Goal: Task Accomplishment & Management: Use online tool/utility

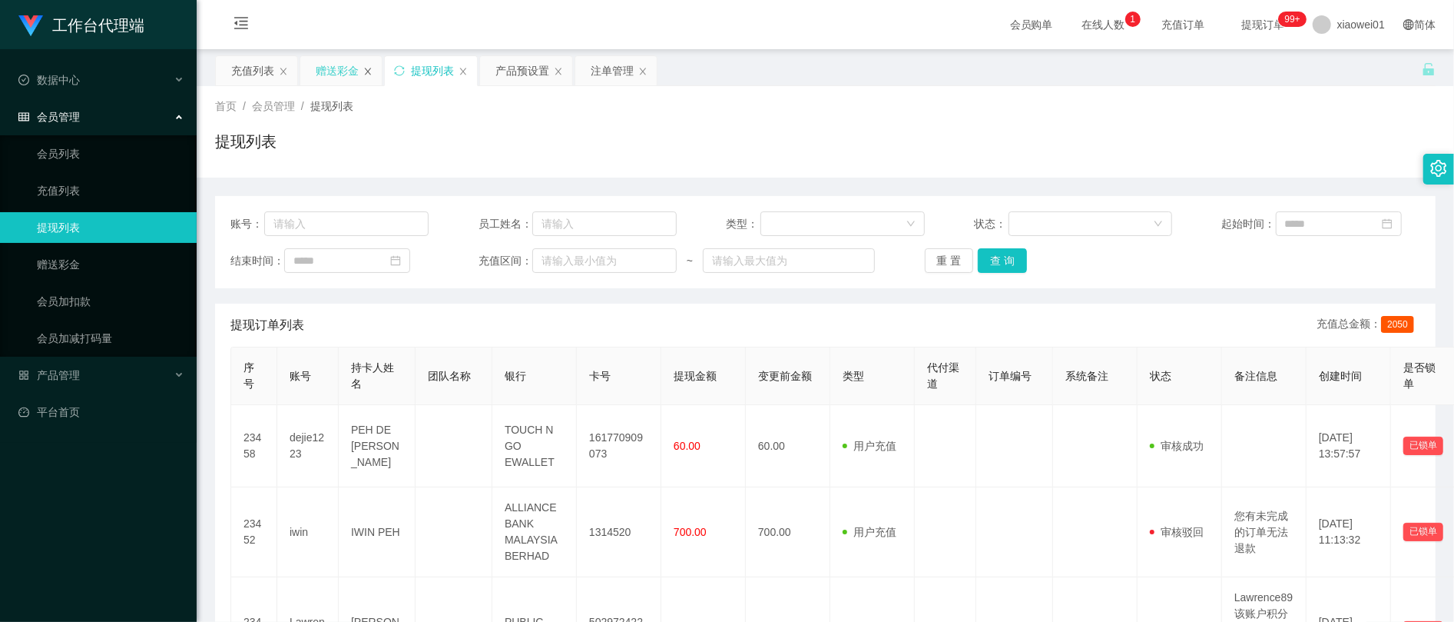
drag, startPoint x: 360, startPoint y: 75, endPoint x: 370, endPoint y: 75, distance: 10.0
click at [360, 75] on div "赠送彩金" at bounding box center [340, 70] width 81 height 29
click at [410, 69] on div "提现列表" at bounding box center [431, 70] width 92 height 29
click at [612, 65] on div "注单管理" at bounding box center [612, 70] width 43 height 29
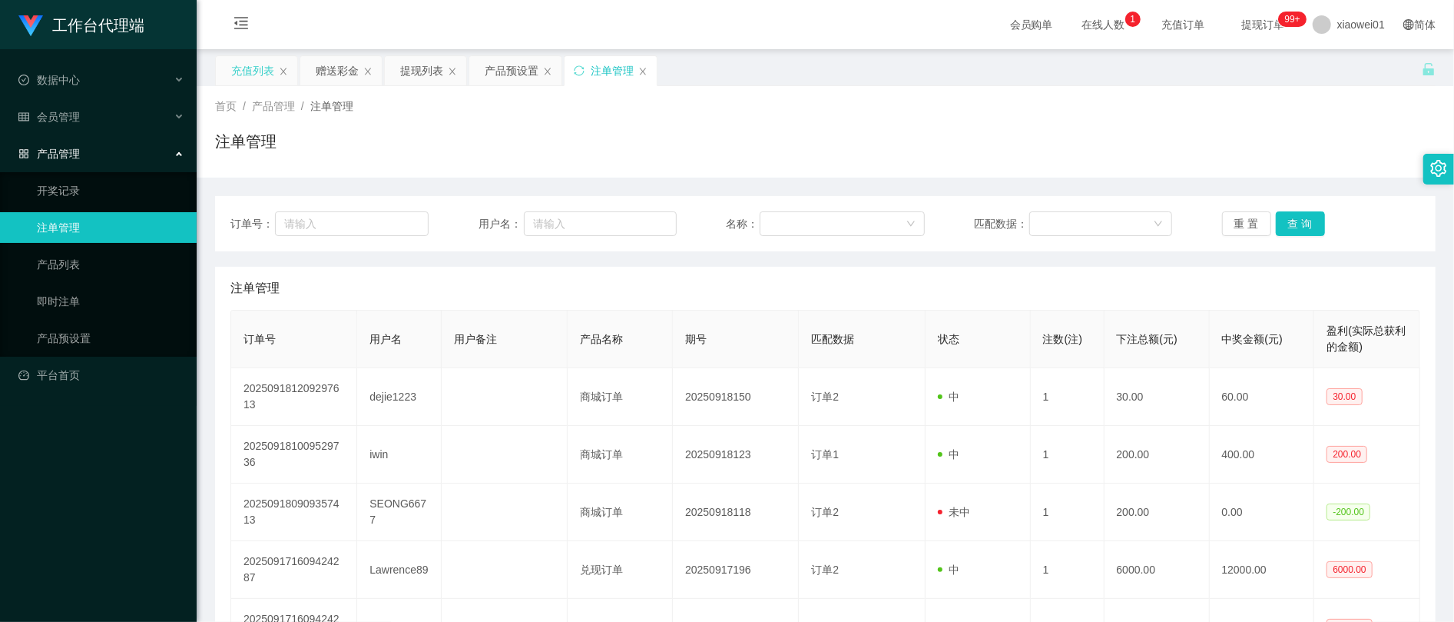
click at [237, 77] on div "充值列表" at bounding box center [252, 70] width 43 height 29
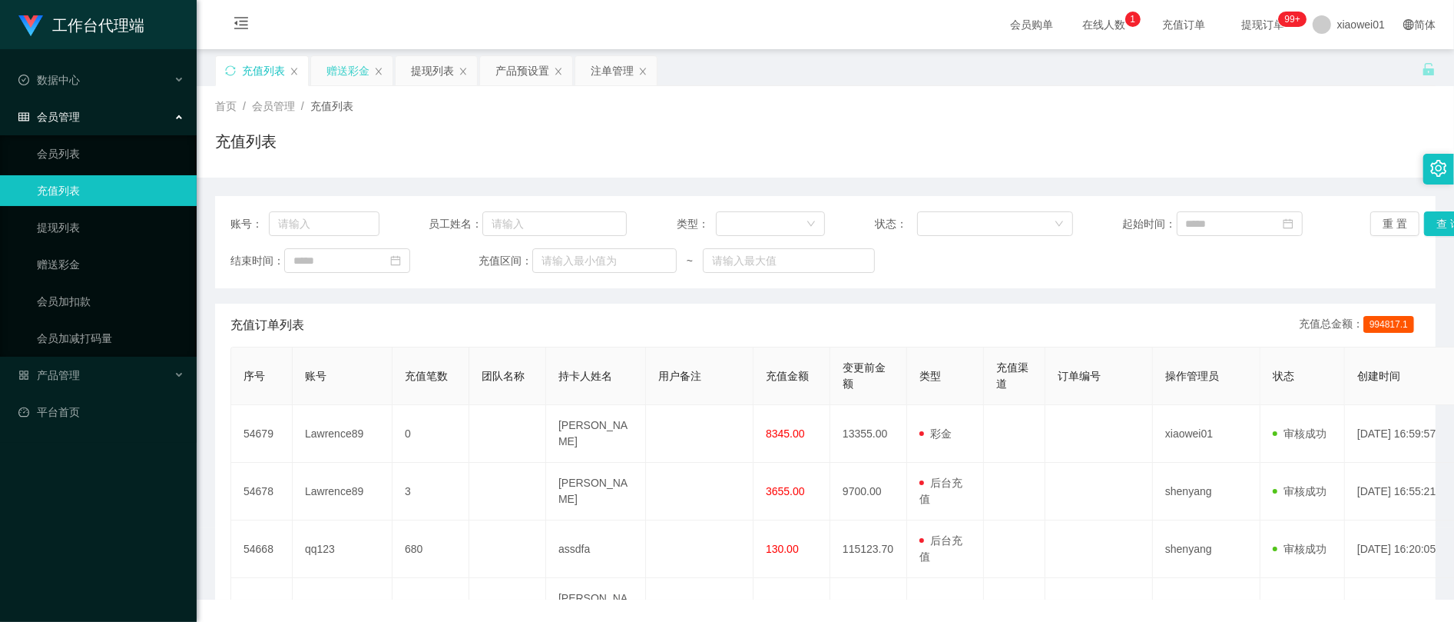
click at [324, 66] on div "赠送彩金" at bounding box center [351, 70] width 81 height 29
click at [342, 68] on div "赠送彩金" at bounding box center [348, 70] width 43 height 29
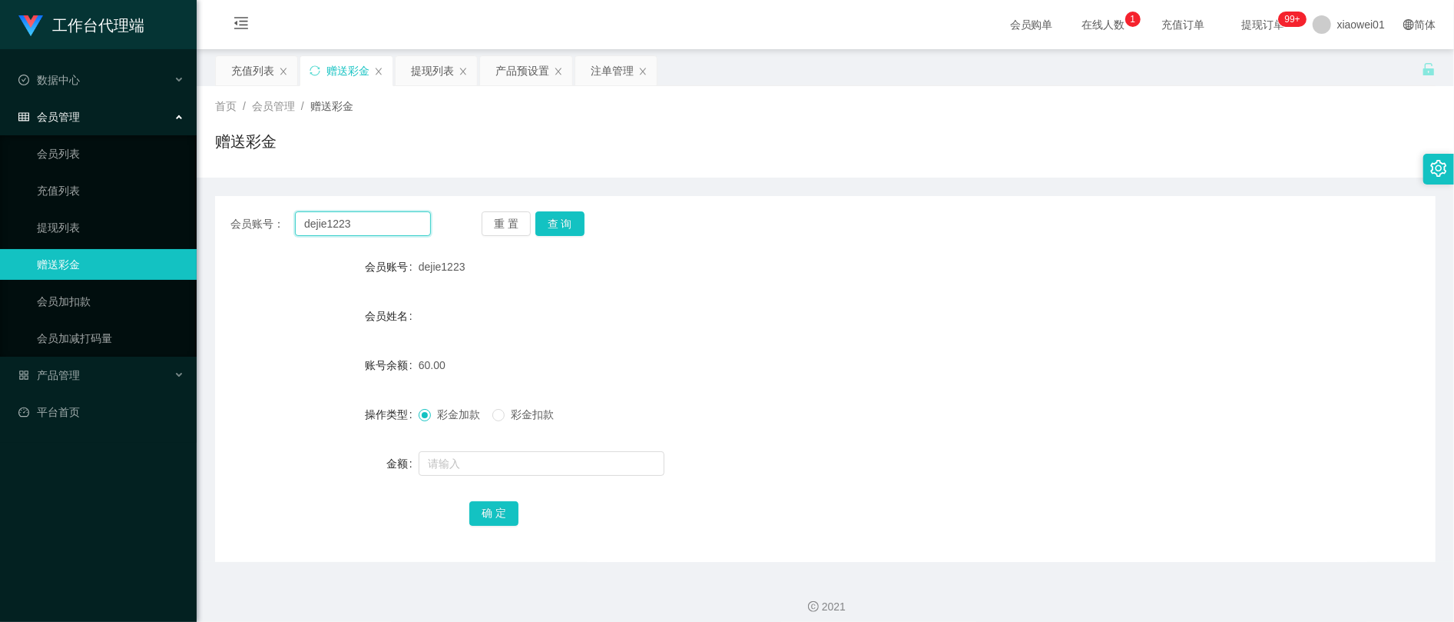
drag, startPoint x: 382, startPoint y: 228, endPoint x: 214, endPoint y: 212, distance: 169.0
click at [217, 213] on div "会员账号： dejie1223 重 置 查 询" at bounding box center [825, 223] width 1221 height 25
click at [539, 231] on button "查 询" at bounding box center [560, 223] width 49 height 25
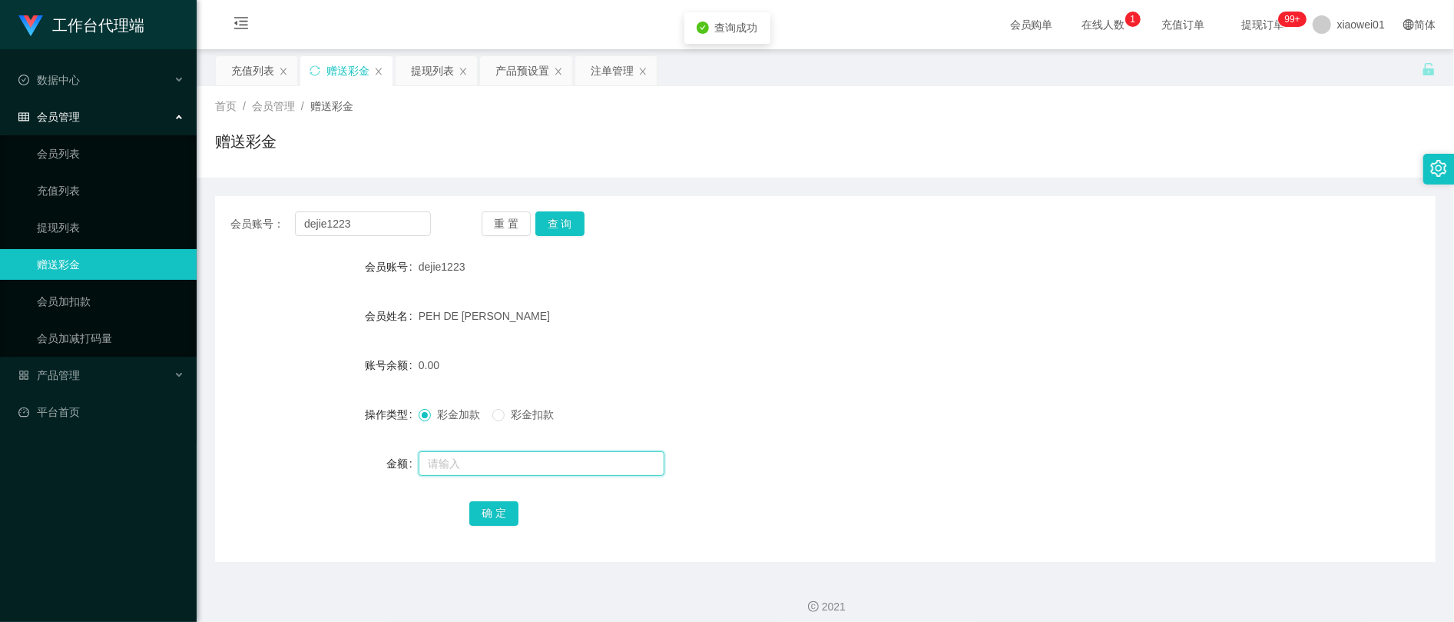
click at [522, 456] on input "text" at bounding box center [542, 463] width 246 height 25
type input "200"
click at [504, 514] on button "确 定" at bounding box center [493, 513] width 49 height 25
click at [429, 77] on div "提现列表" at bounding box center [432, 70] width 43 height 29
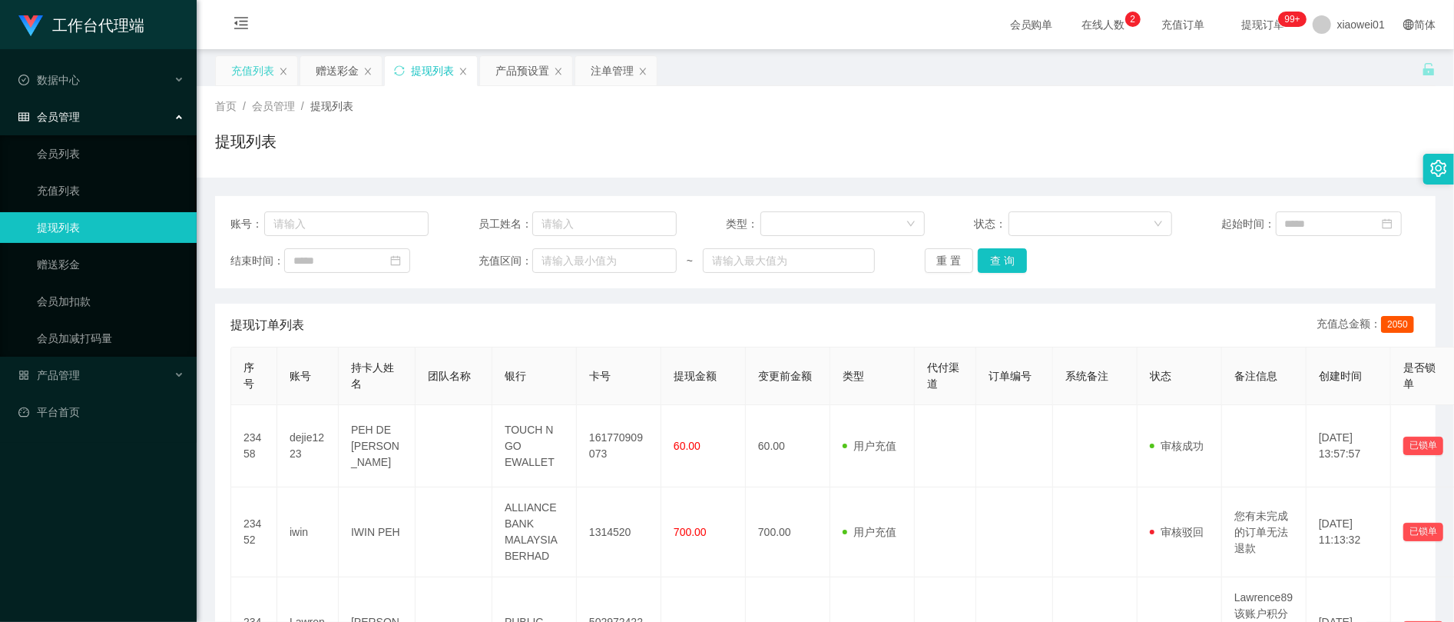
click at [262, 78] on div "充值列表" at bounding box center [252, 70] width 43 height 29
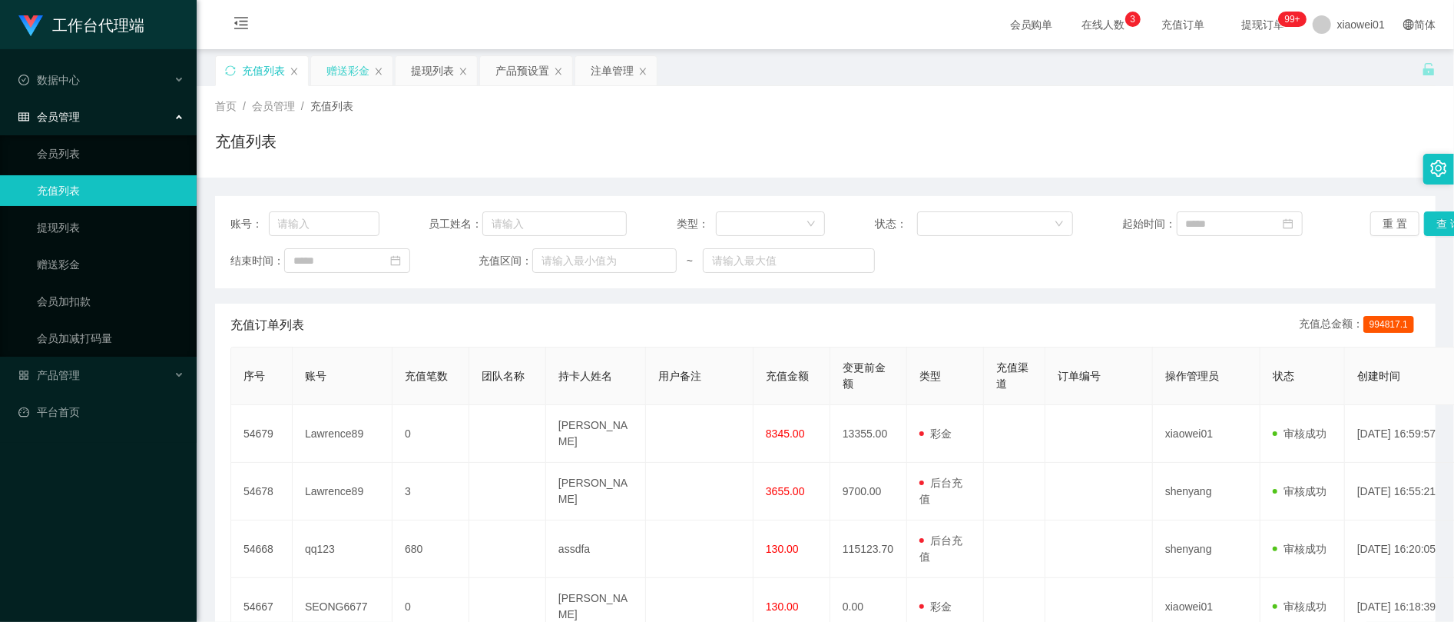
click at [346, 74] on div "赠送彩金" at bounding box center [348, 70] width 43 height 29
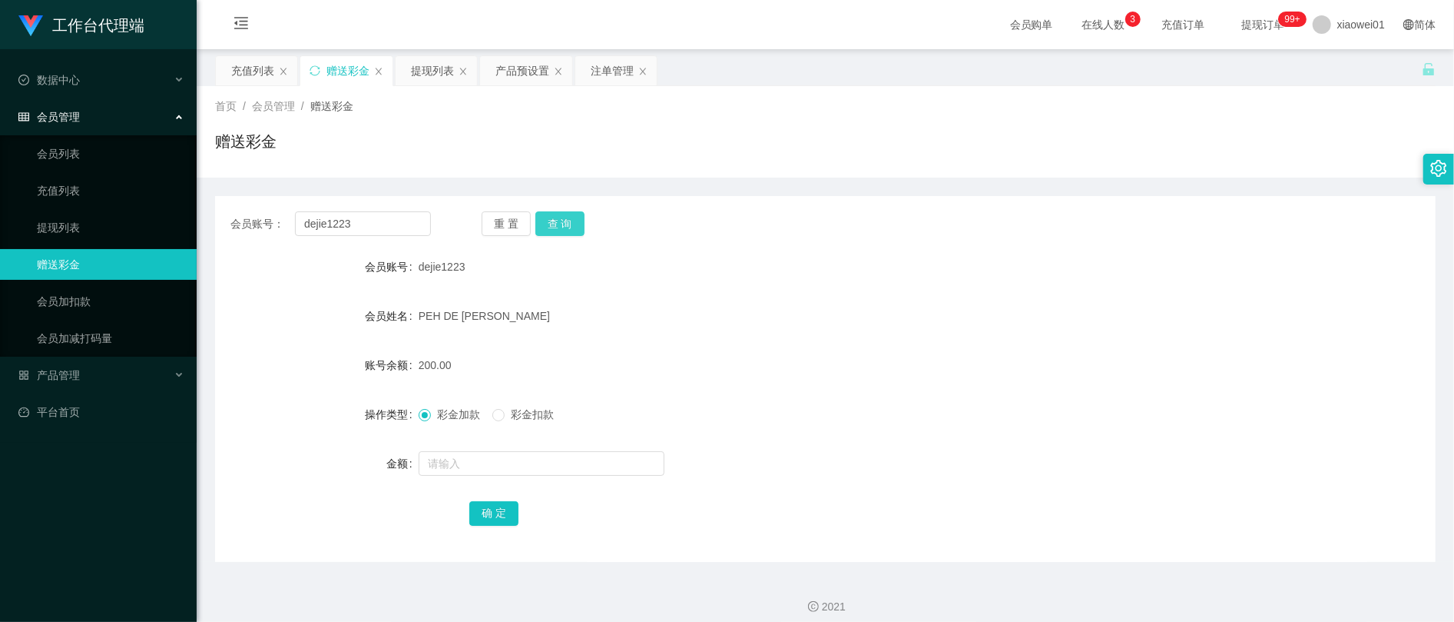
click at [553, 220] on button "查 询" at bounding box center [560, 223] width 49 height 25
drag, startPoint x: 373, startPoint y: 220, endPoint x: 97, endPoint y: 238, distance: 276.4
click at [98, 238] on section "工作台代理端 数据中心 会员管理 会员列表 充值列表 提现列表 赠送彩金 会员加扣款 会员加减打码量 产品管理 开奖记录 注单管理 产品列表 即时注单 产品预…" at bounding box center [727, 316] width 1454 height 633
click at [552, 235] on button "查 询" at bounding box center [560, 223] width 49 height 25
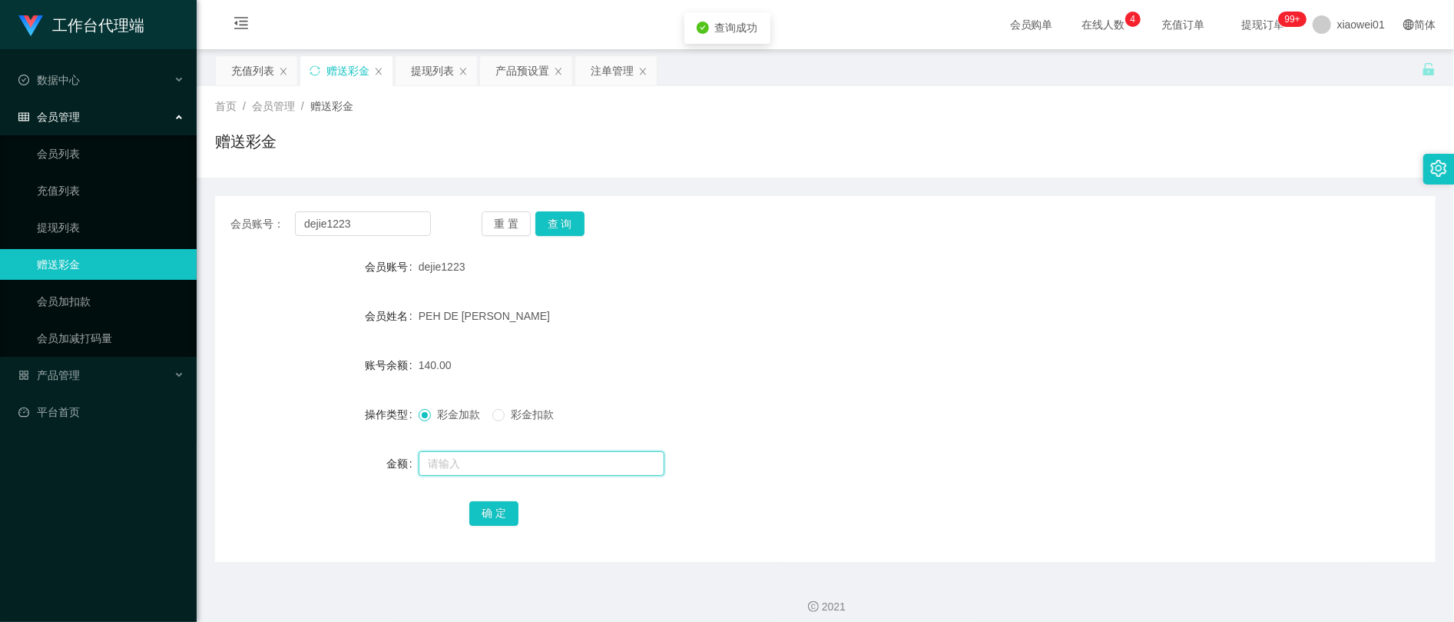
click at [499, 468] on input "text" at bounding box center [542, 463] width 246 height 25
type input "120"
click at [502, 506] on button "确 定" at bounding box center [493, 513] width 49 height 25
click at [851, 333] on form "会员账号 dejie1223 会员姓名 PEH DE JIE 账号余额 260.00 操作类型 彩金加款 彩金扣款 金额 确 定" at bounding box center [825, 389] width 1221 height 277
click at [627, 69] on div "注单管理" at bounding box center [612, 70] width 43 height 29
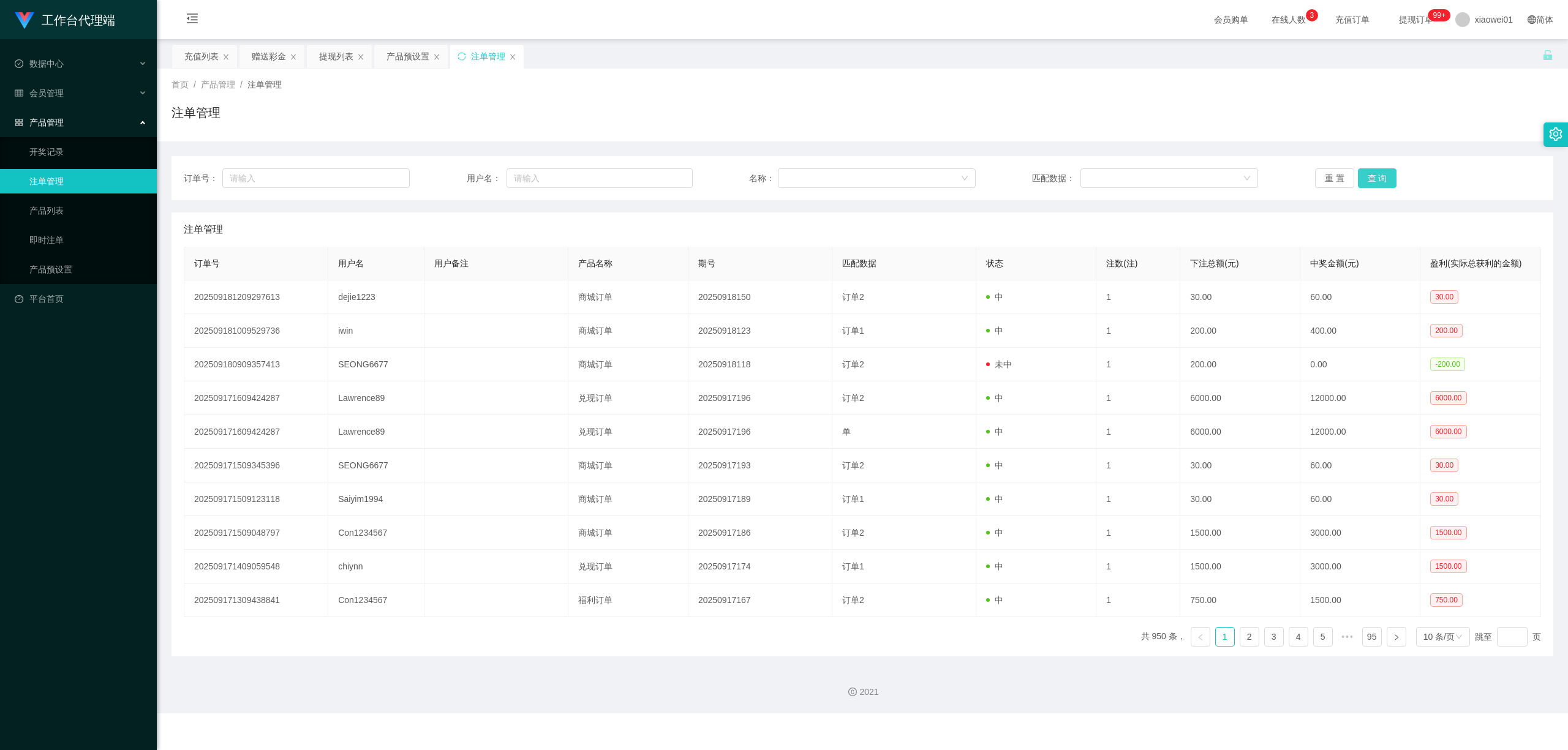
click at [1159, 183] on button "查 询" at bounding box center [1377, 178] width 39 height 20
click at [322, 54] on div "提现列表" at bounding box center [336, 56] width 34 height 23
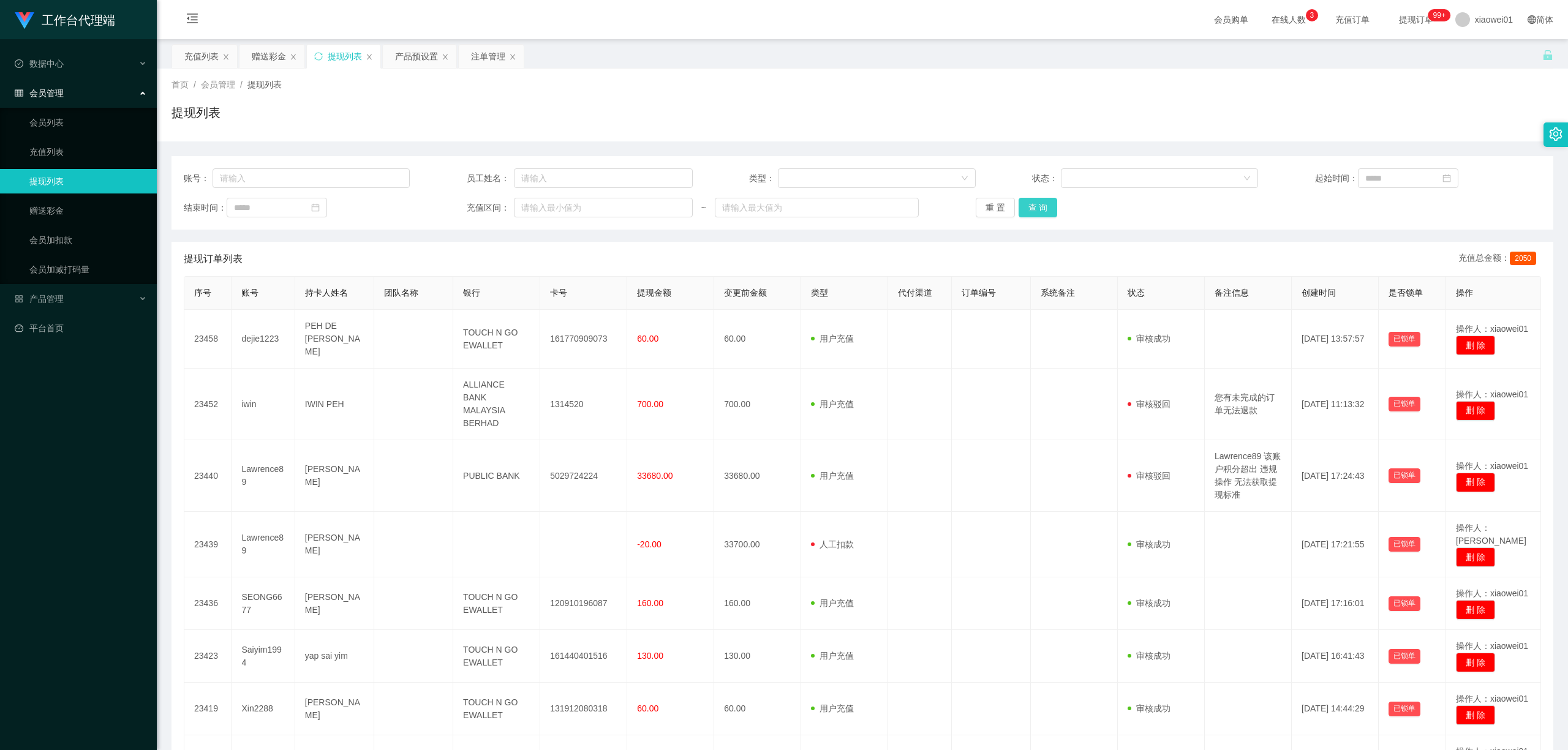
click at [1019, 210] on button "查 询" at bounding box center [1038, 207] width 39 height 20
click at [1041, 207] on div "重 置 查 询" at bounding box center [1089, 207] width 226 height 20
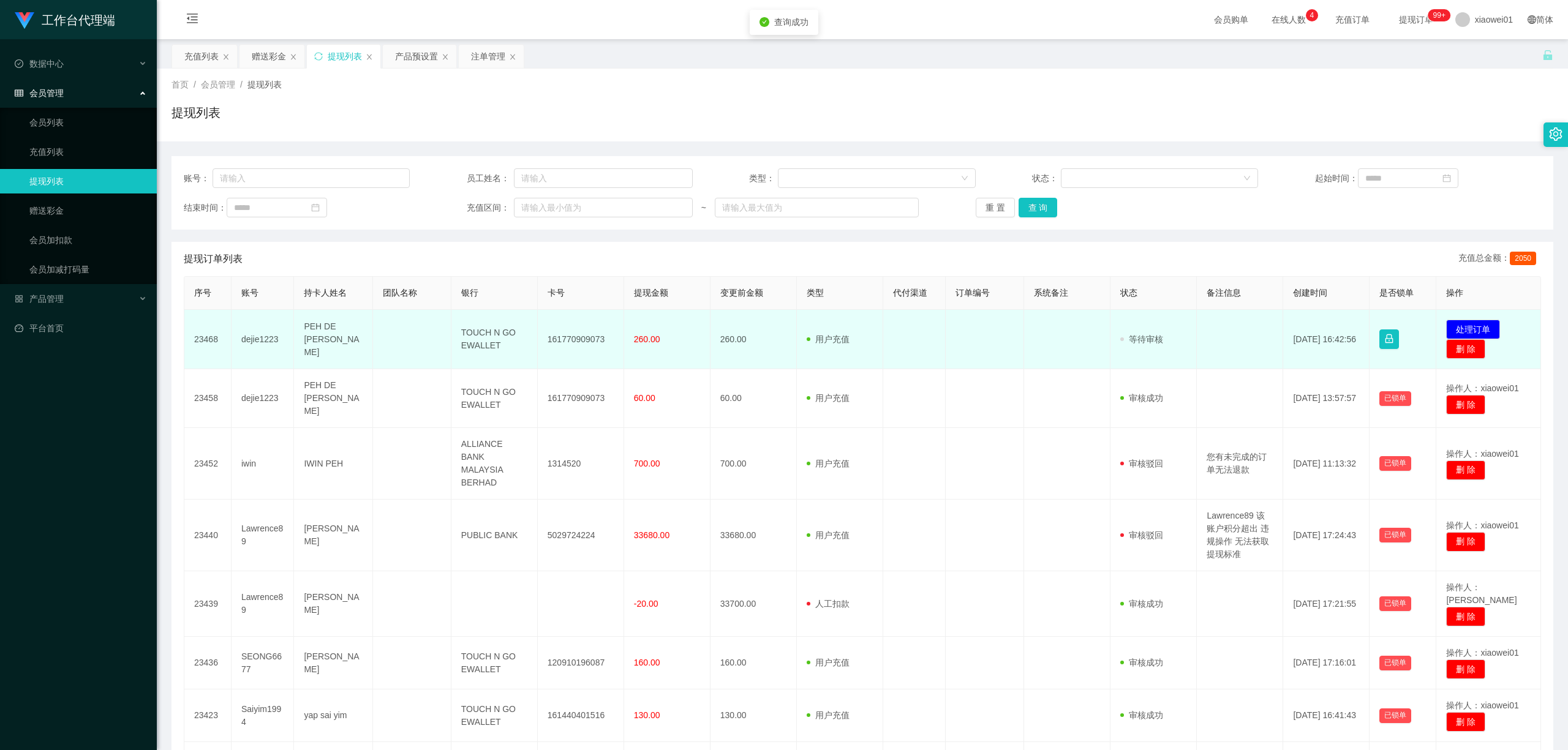
click at [601, 336] on td "161770909073" at bounding box center [581, 340] width 86 height 60
click at [568, 338] on td "161770909073" at bounding box center [581, 340] width 86 height 60
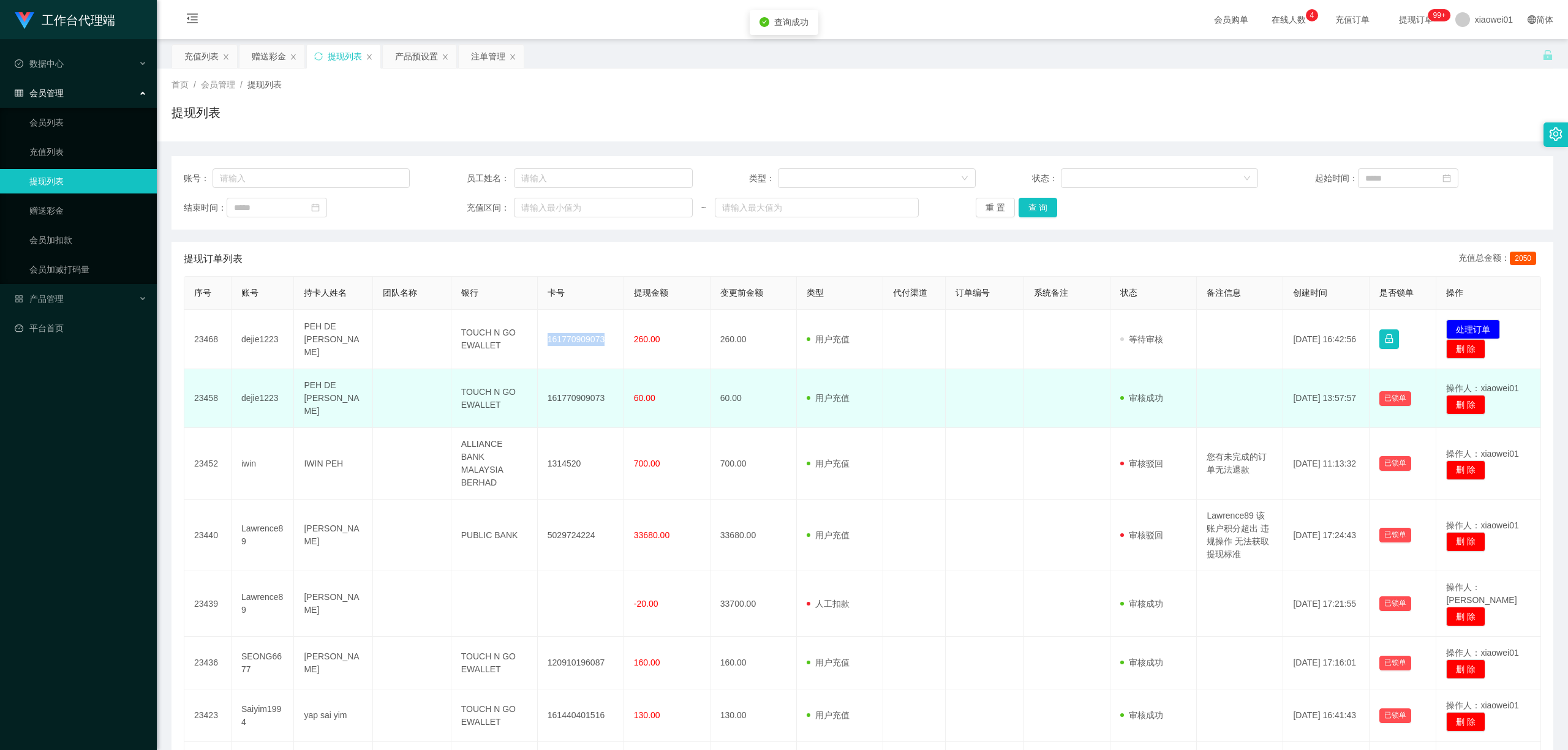
copy td "161770909073"
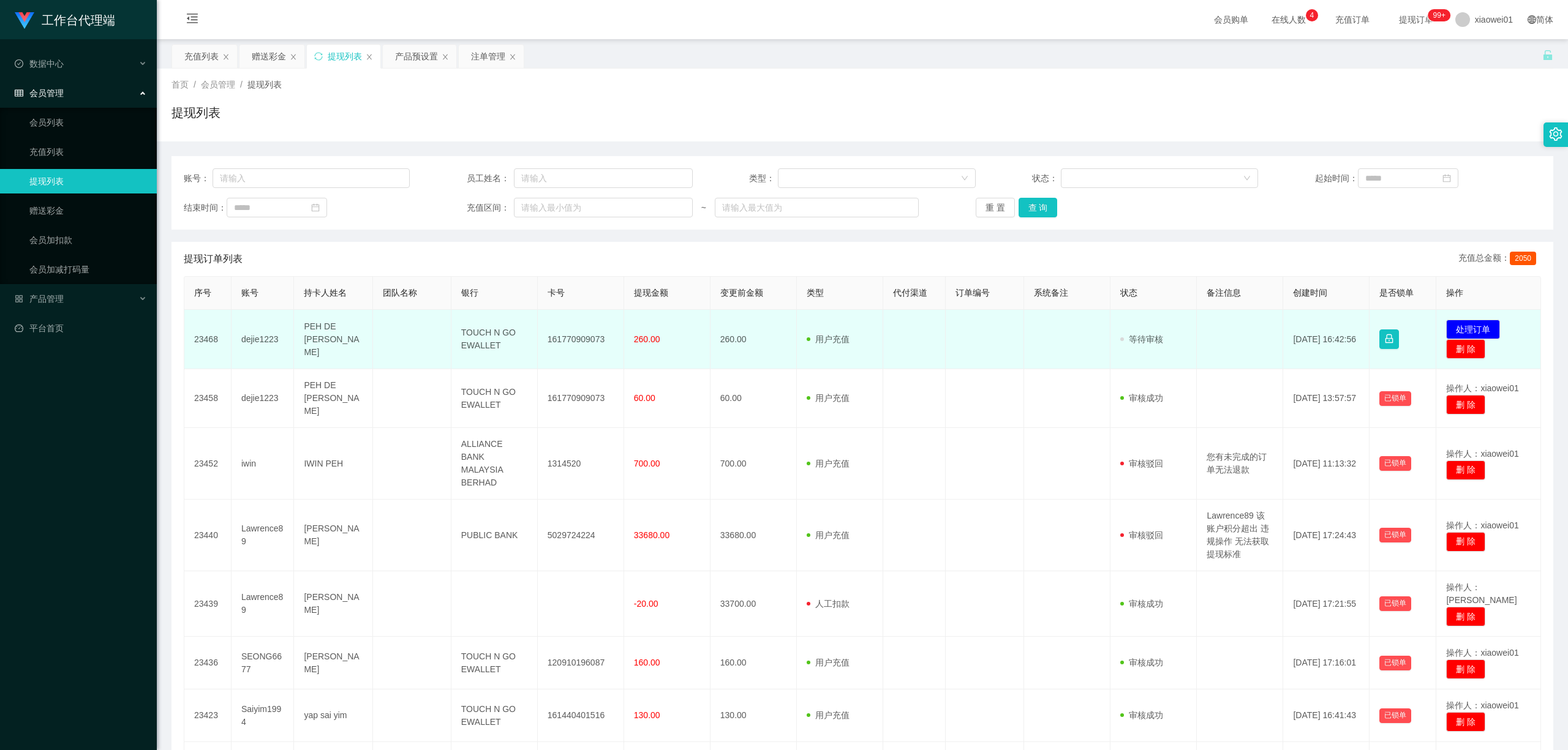
click at [1159, 313] on td "发起代付 处理订单 删 除" at bounding box center [1488, 340] width 104 height 60
click at [1159, 324] on button "处理订单" at bounding box center [1473, 329] width 54 height 20
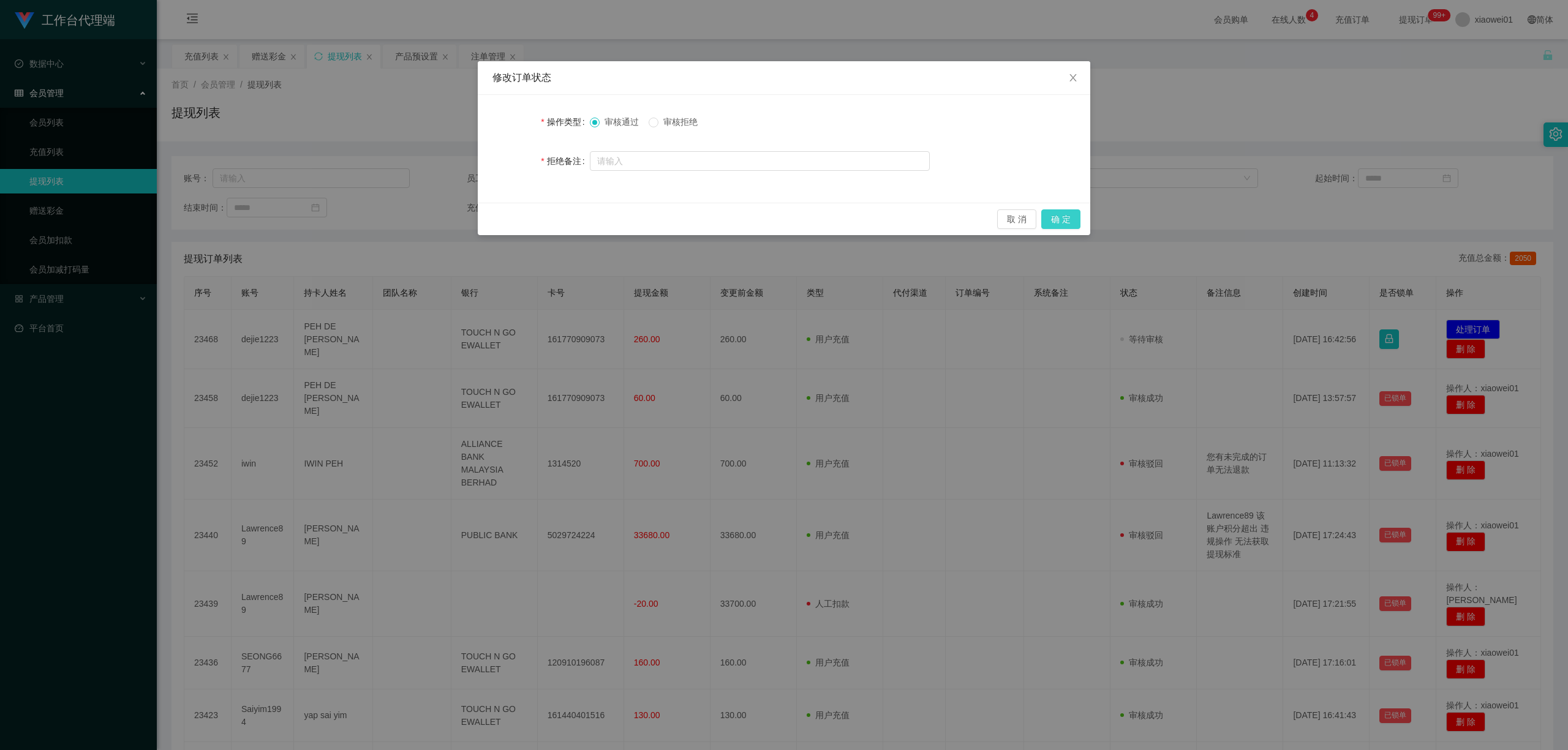
click at [1075, 223] on button "确 定" at bounding box center [1060, 219] width 39 height 20
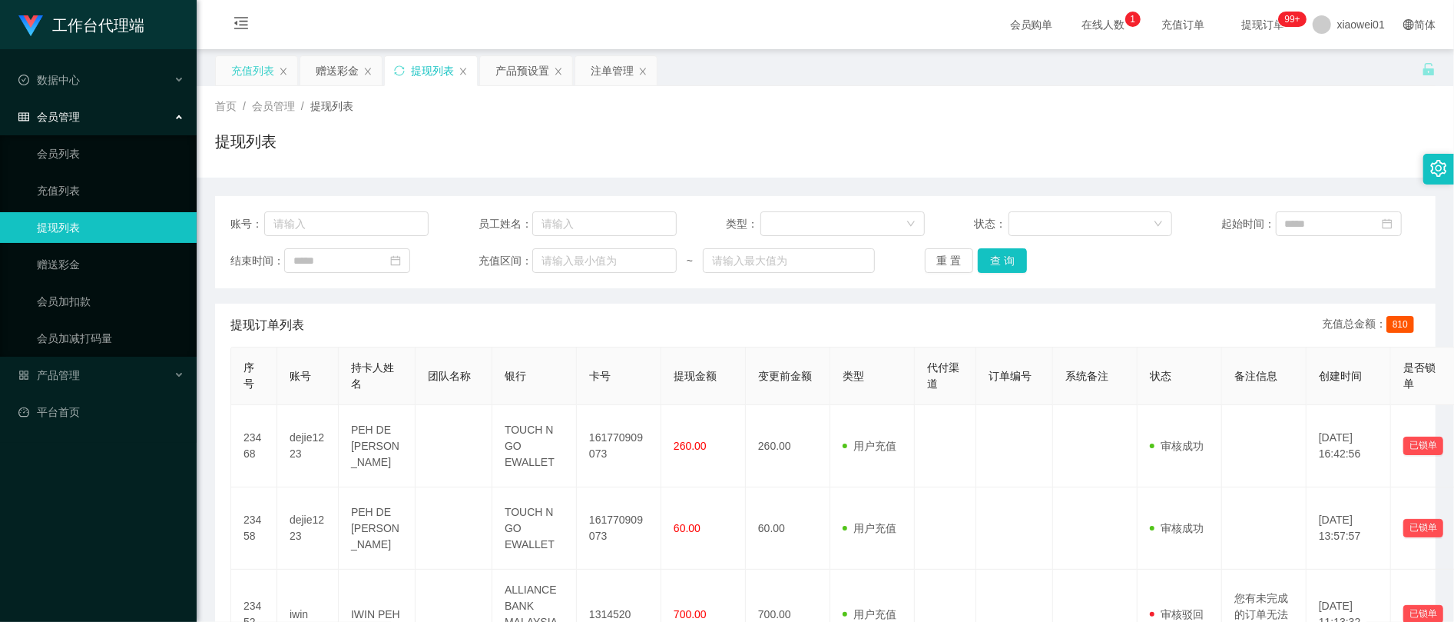
click at [255, 68] on div "充值列表" at bounding box center [252, 70] width 43 height 29
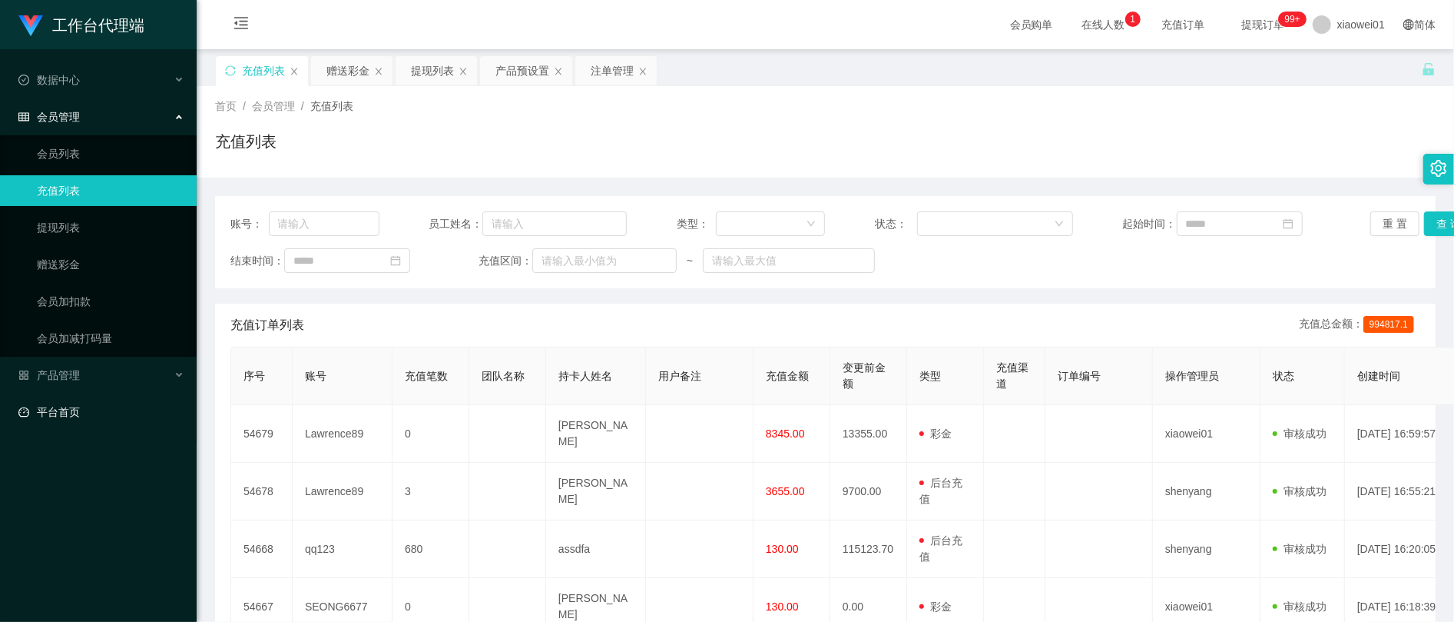
click at [100, 407] on link "平台首页" at bounding box center [101, 411] width 166 height 31
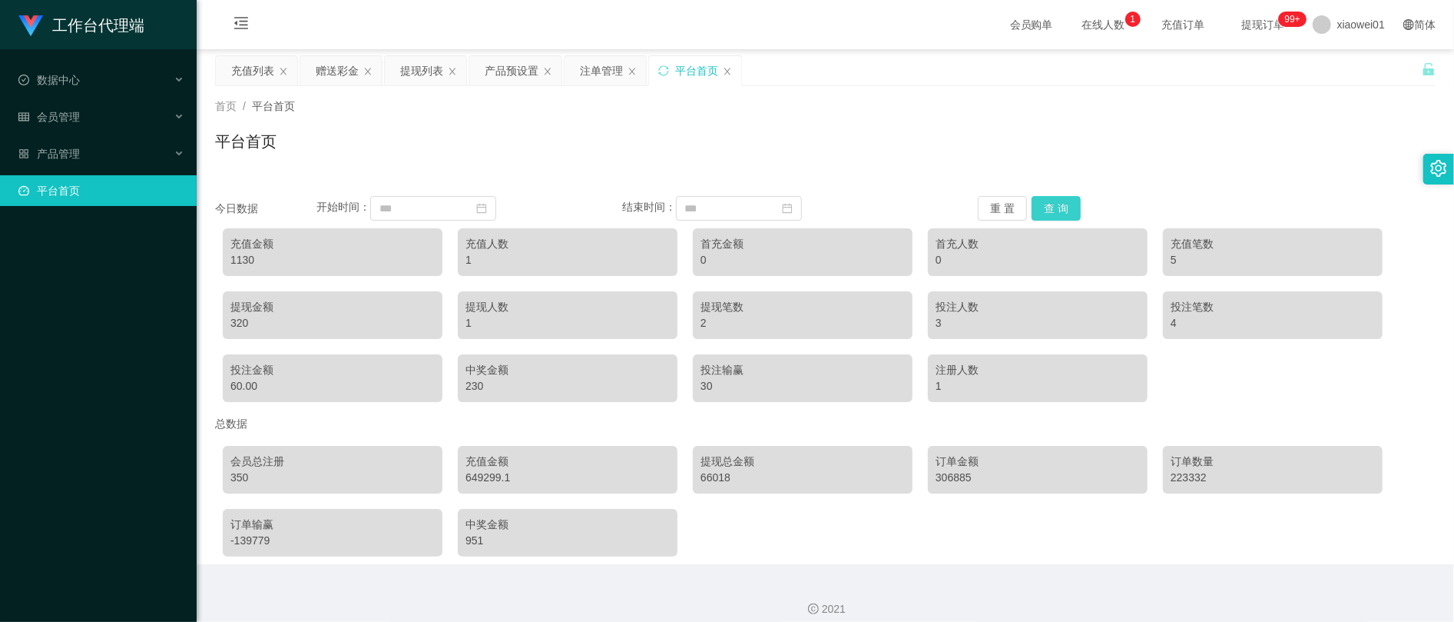
click at [1065, 212] on button "查 询" at bounding box center [1056, 208] width 49 height 25
